Goal: Communication & Community: Ask a question

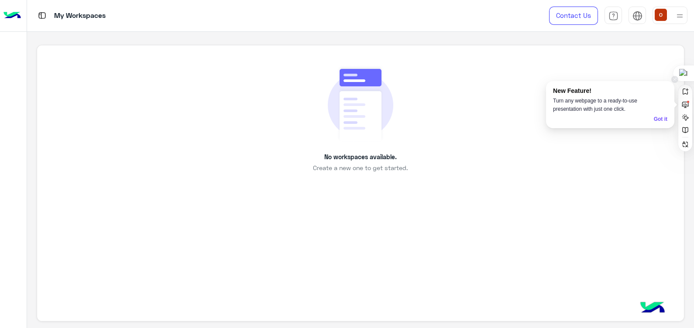
drag, startPoint x: 685, startPoint y: 76, endPoint x: 693, endPoint y: 226, distance: 149.4
click at [693, 226] on html "My Workspaces Contact Us Help Center عربي English No workspaces available. Crea…" at bounding box center [347, 164] width 694 height 328
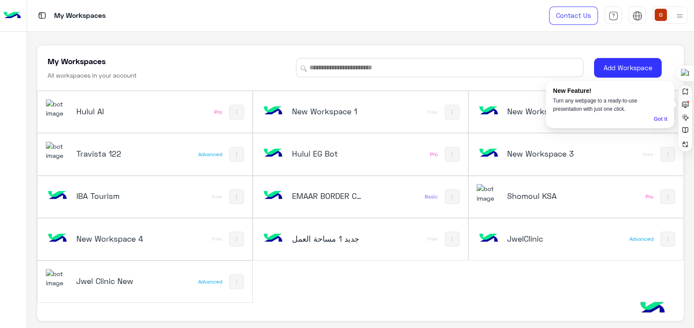
click at [48, 104] on img at bounding box center [58, 108] width 24 height 19
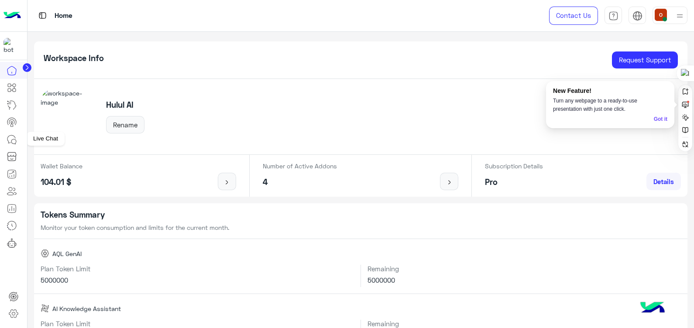
click at [14, 139] on icon at bounding box center [13, 141] width 5 height 5
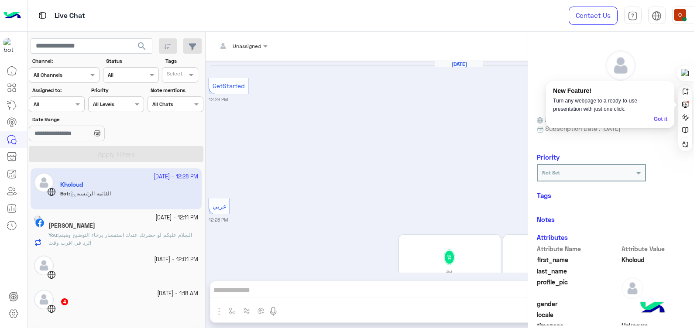
scroll to position [78, 0]
